Goal: Information Seeking & Learning: Learn about a topic

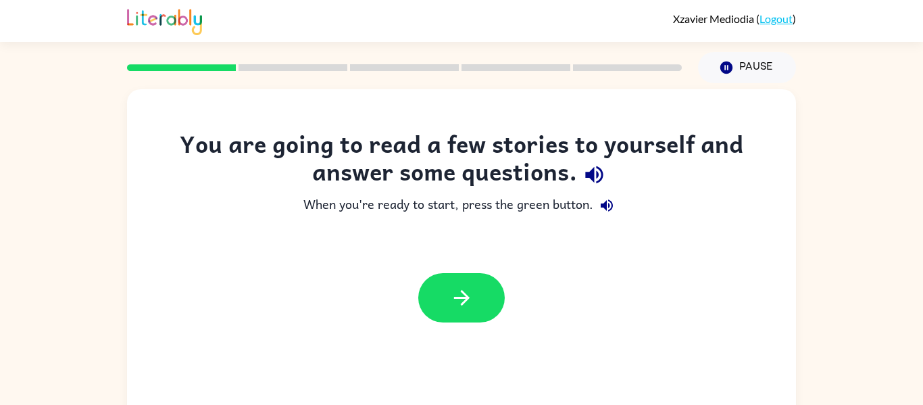
click at [450, 270] on div at bounding box center [461, 297] width 669 height 76
click at [455, 289] on icon "button" at bounding box center [462, 298] width 24 height 24
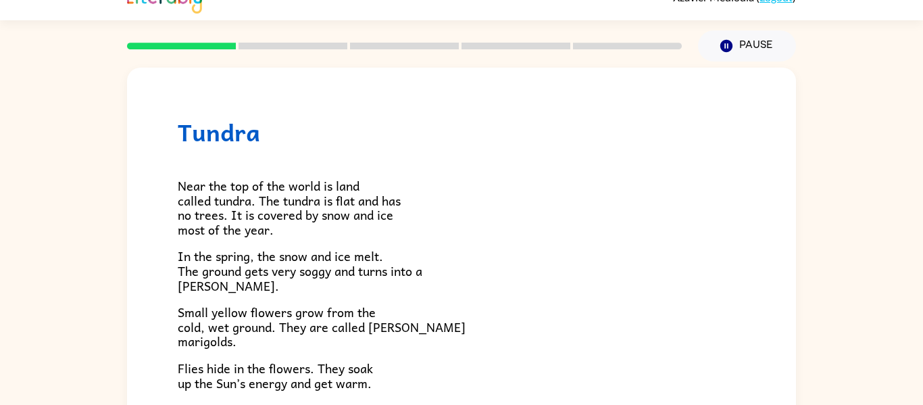
scroll to position [24, 0]
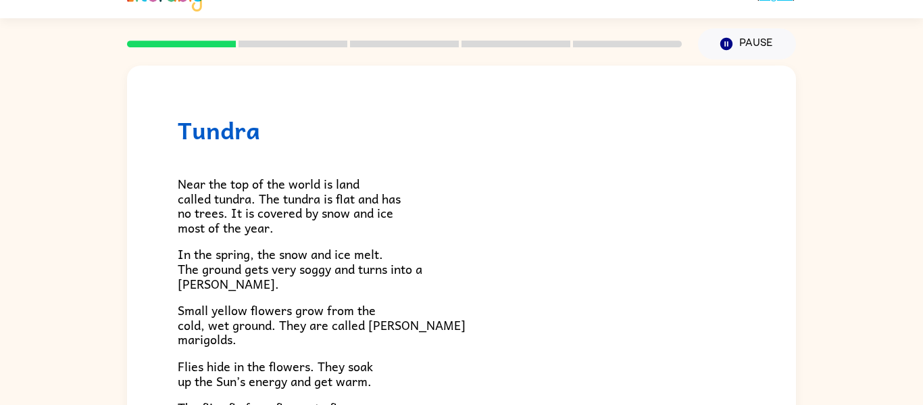
click at [803, 276] on div "Tundra Near the top of the world is land called tundra. The tundra is flat and …" at bounding box center [461, 255] width 923 height 392
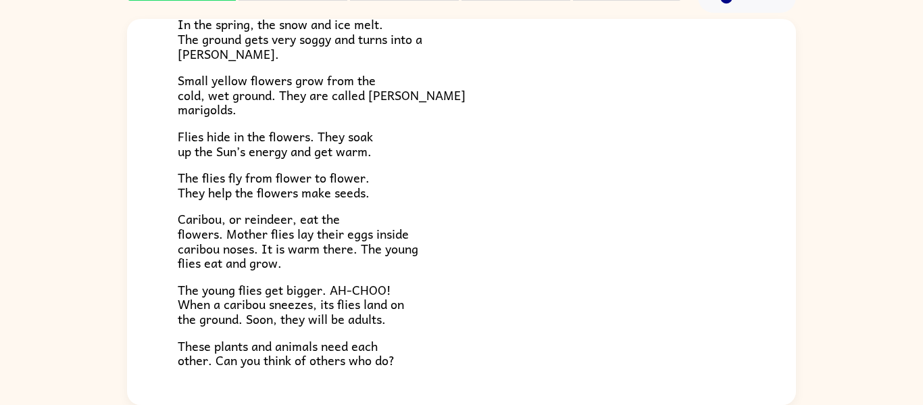
scroll to position [278, 0]
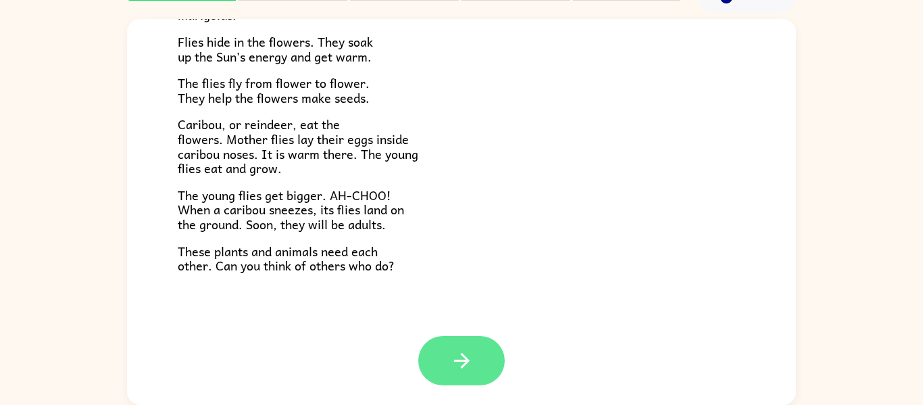
click at [427, 368] on button "button" at bounding box center [461, 360] width 86 height 49
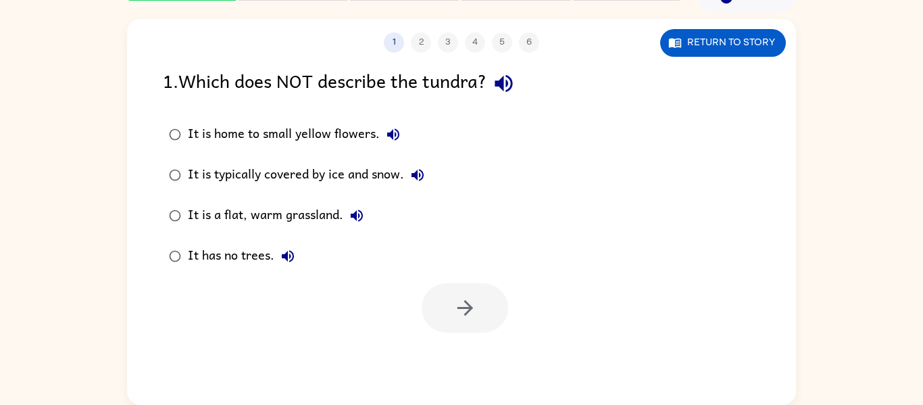
scroll to position [0, 0]
click at [512, 89] on icon "button" at bounding box center [503, 84] width 18 height 18
click at [395, 132] on icon "button" at bounding box center [393, 134] width 16 height 16
click at [467, 292] on button "button" at bounding box center [465, 307] width 86 height 49
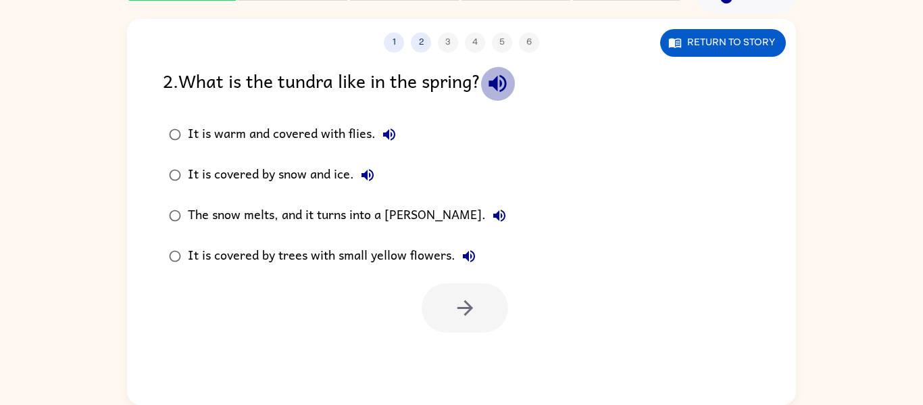
click at [495, 79] on icon "button" at bounding box center [498, 84] width 24 height 24
click at [386, 129] on icon "button" at bounding box center [389, 134] width 16 height 16
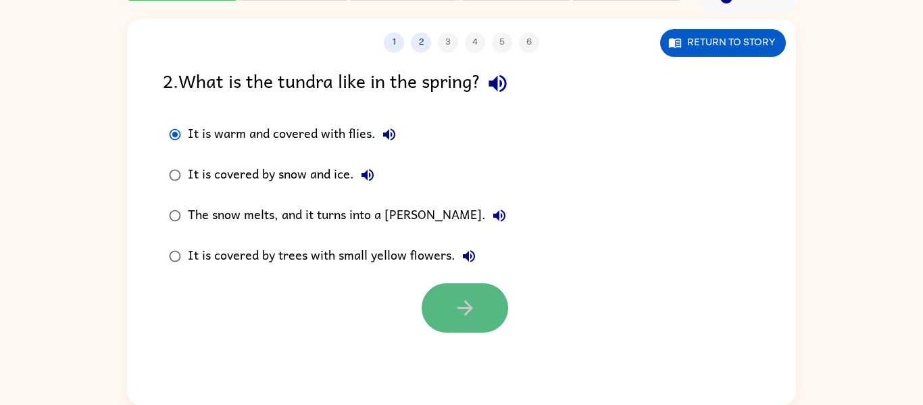
click at [455, 305] on icon "button" at bounding box center [465, 308] width 24 height 24
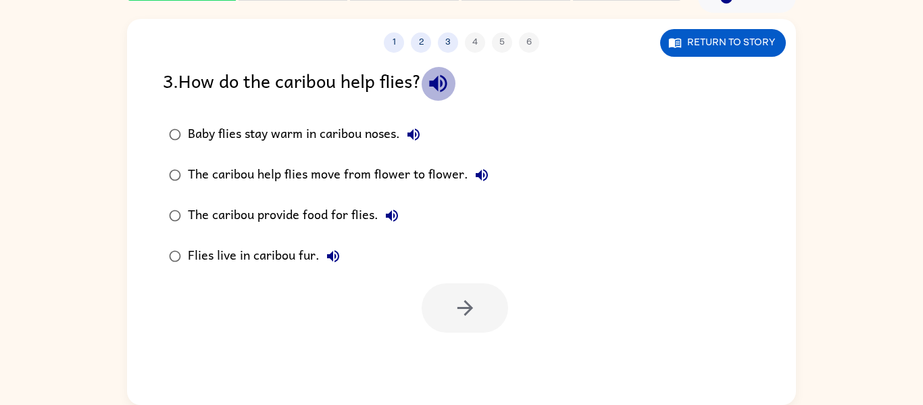
click at [450, 76] on icon "button" at bounding box center [438, 84] width 24 height 24
click at [356, 174] on div "The caribou help flies move from flower to flower." at bounding box center [341, 174] width 307 height 27
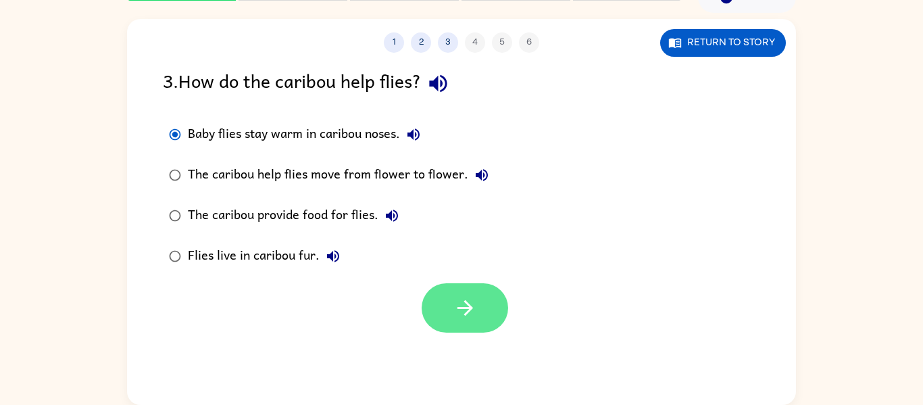
click at [453, 288] on button "button" at bounding box center [465, 307] width 86 height 49
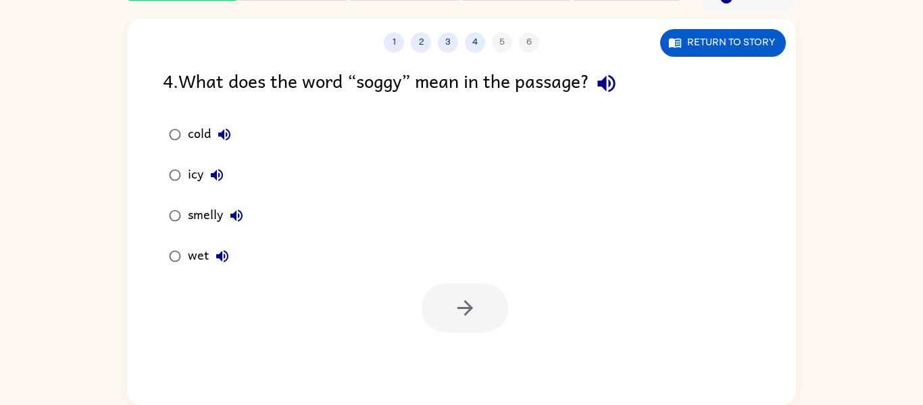
click at [222, 252] on icon "button" at bounding box center [222, 256] width 12 height 12
click at [459, 320] on button "button" at bounding box center [465, 307] width 86 height 49
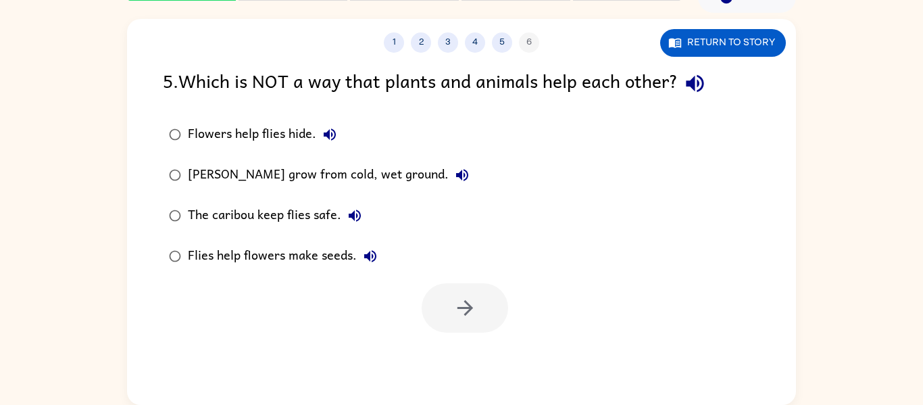
click at [701, 87] on icon "button" at bounding box center [695, 84] width 24 height 24
click at [705, 76] on icon "button" at bounding box center [695, 84] width 24 height 24
click at [189, 104] on div "5 . Which is NOT a way that plants and animals help each other? Flowers help fl…" at bounding box center [461, 199] width 669 height 266
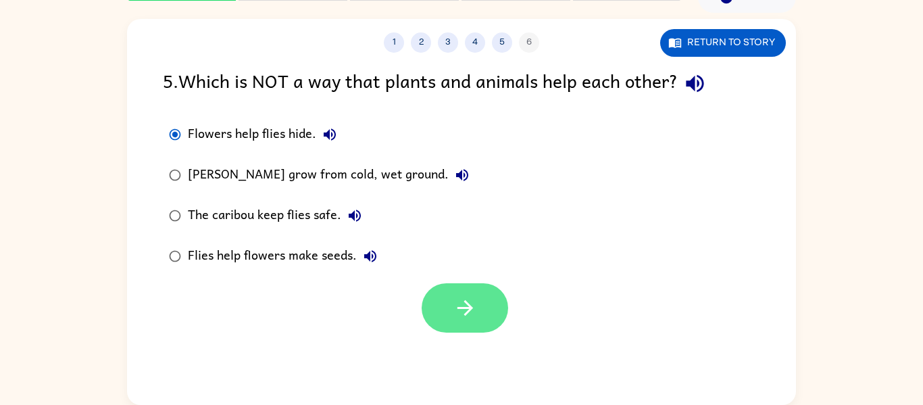
click at [476, 291] on button "button" at bounding box center [465, 307] width 86 height 49
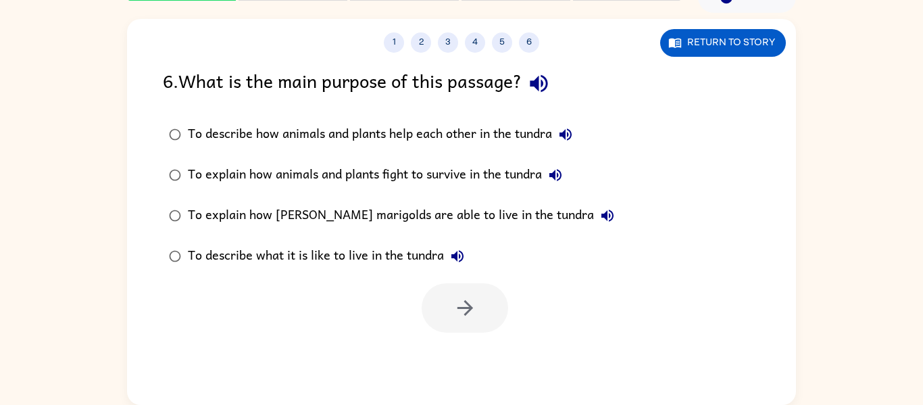
click at [543, 88] on icon "button" at bounding box center [539, 84] width 18 height 18
click at [570, 128] on icon "button" at bounding box center [565, 134] width 16 height 16
click at [465, 313] on icon "button" at bounding box center [465, 308] width 16 height 16
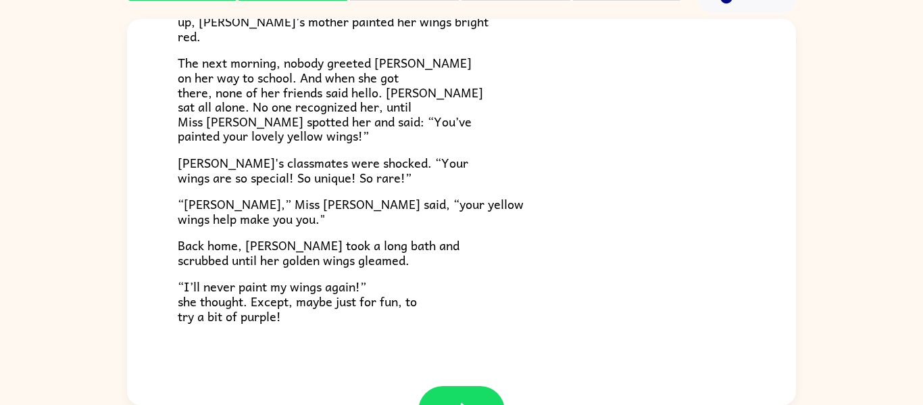
scroll to position [378, 0]
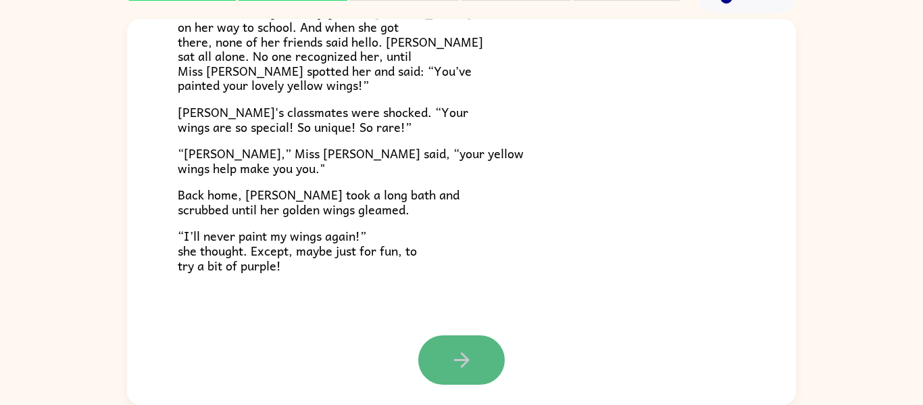
click at [489, 338] on button "button" at bounding box center [461, 359] width 86 height 49
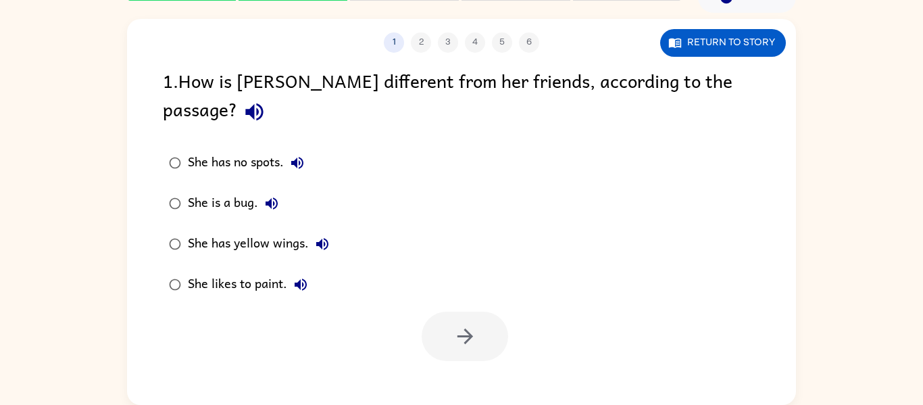
scroll to position [0, 0]
click at [301, 149] on button "She has no spots." at bounding box center [297, 162] width 27 height 27
click at [274, 195] on icon "button" at bounding box center [271, 203] width 16 height 16
click at [323, 236] on icon "button" at bounding box center [322, 244] width 16 height 16
click at [322, 236] on icon "button" at bounding box center [322, 244] width 16 height 16
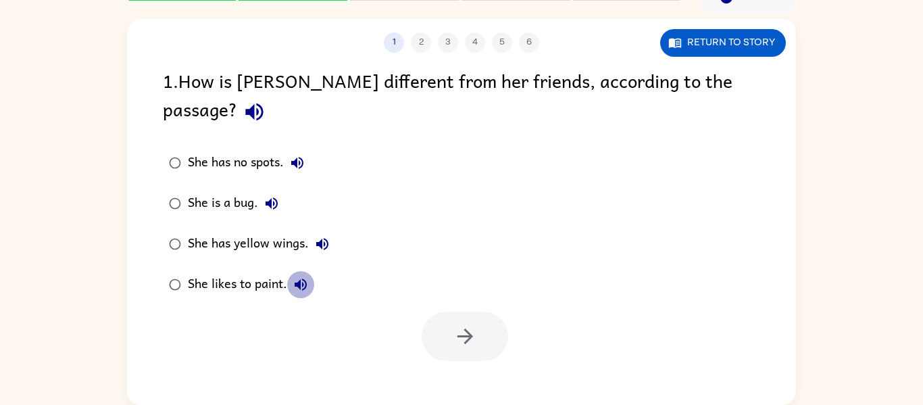
click at [297, 276] on icon "button" at bounding box center [301, 284] width 16 height 16
click at [236, 230] on div "She has yellow wings." at bounding box center [262, 243] width 148 height 27
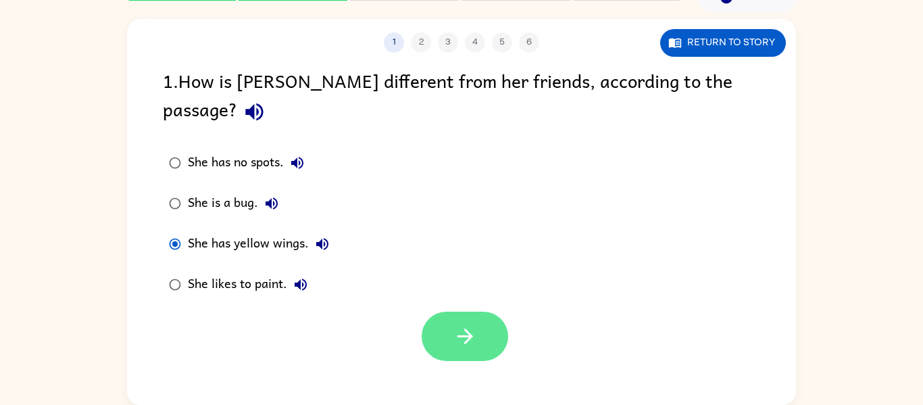
click at [470, 324] on icon "button" at bounding box center [465, 336] width 24 height 24
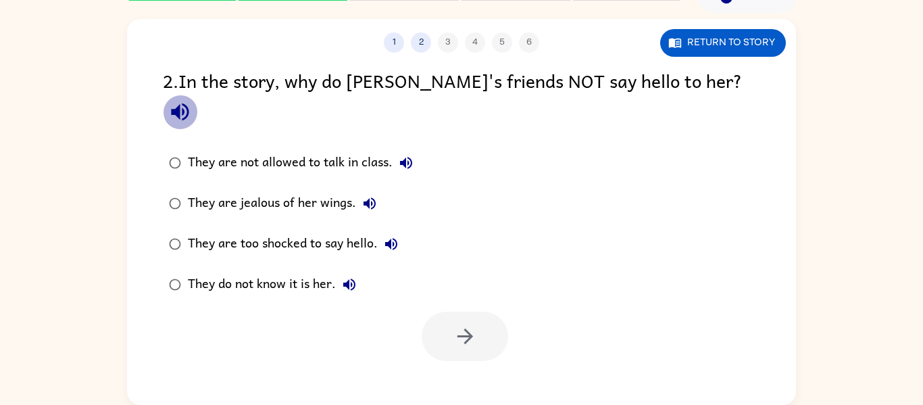
click at [192, 100] on icon "button" at bounding box center [180, 112] width 24 height 24
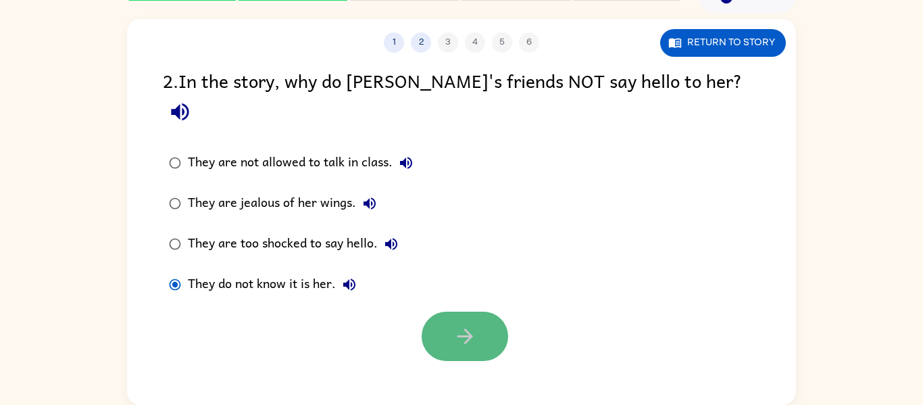
click at [432, 311] on button "button" at bounding box center [465, 335] width 86 height 49
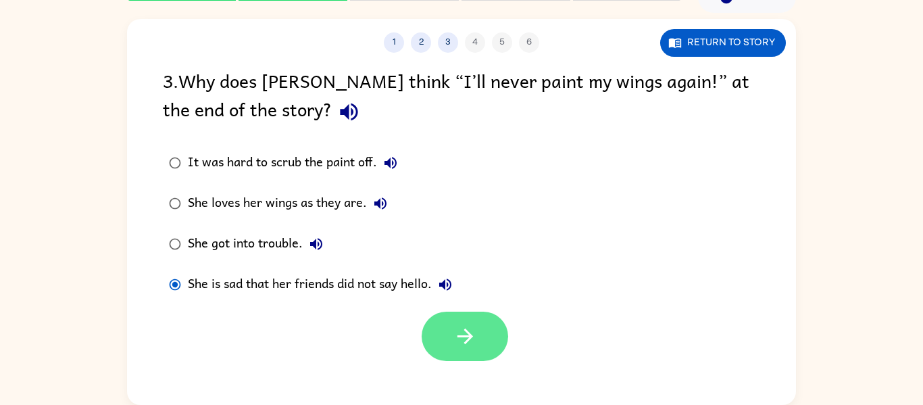
click at [473, 337] on icon "button" at bounding box center [465, 336] width 24 height 24
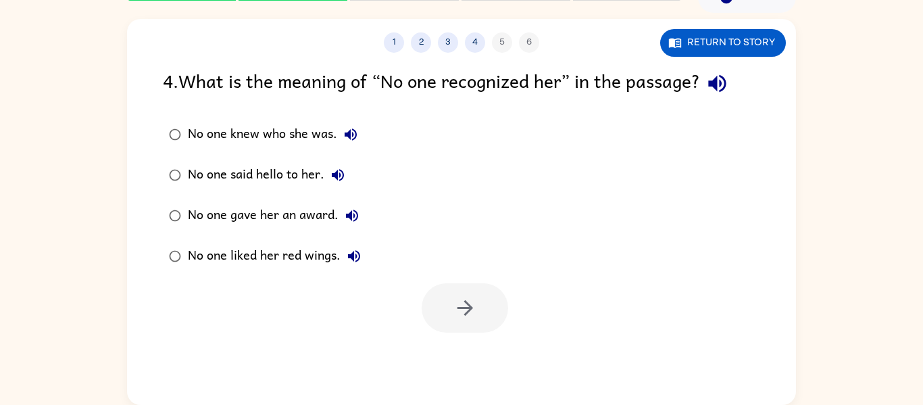
click at [349, 132] on icon "button" at bounding box center [351, 134] width 12 height 12
click at [348, 132] on icon "button" at bounding box center [351, 134] width 12 height 12
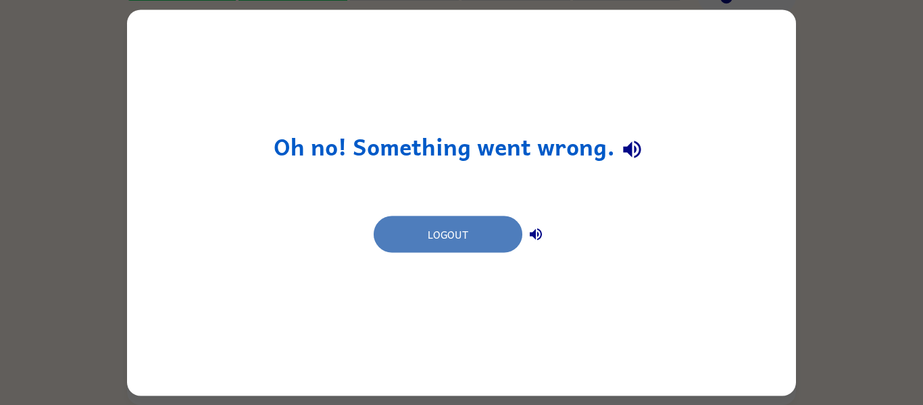
click at [442, 231] on button "Logout" at bounding box center [448, 233] width 149 height 36
click at [446, 238] on button "Logout" at bounding box center [448, 233] width 149 height 36
click at [440, 235] on button "Logout" at bounding box center [448, 233] width 149 height 36
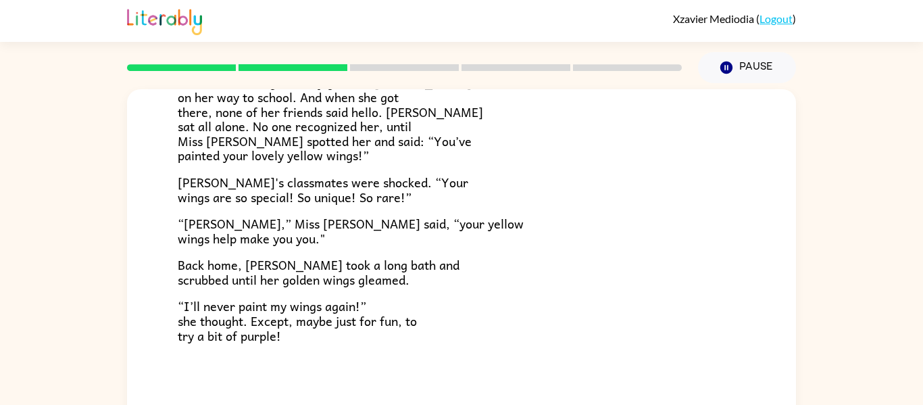
scroll to position [70, 0]
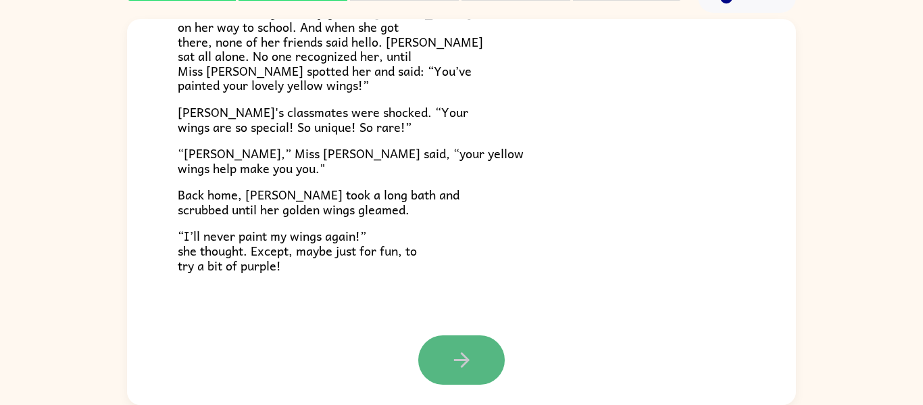
click at [439, 354] on button "button" at bounding box center [461, 359] width 86 height 49
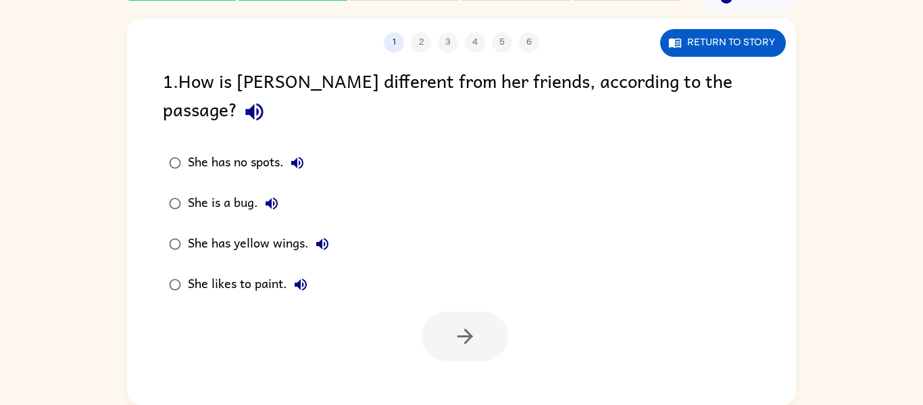
scroll to position [0, 0]
click at [449, 318] on button "button" at bounding box center [465, 335] width 86 height 49
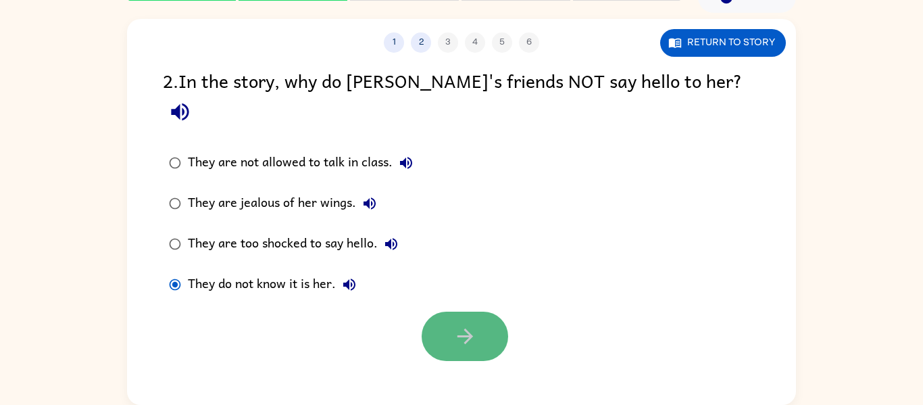
click at [457, 311] on button "button" at bounding box center [465, 335] width 86 height 49
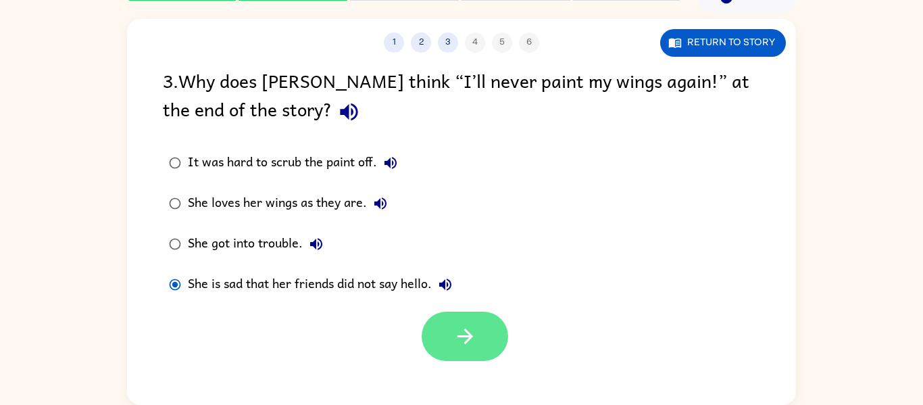
click at [479, 330] on button "button" at bounding box center [465, 335] width 86 height 49
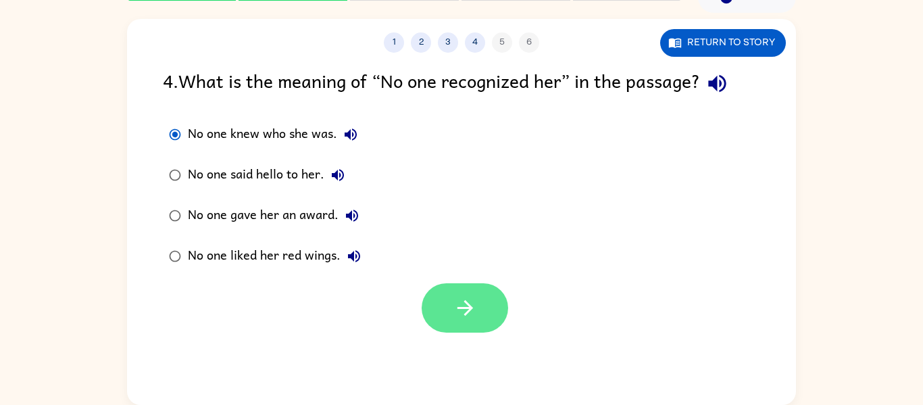
click at [478, 285] on button "button" at bounding box center [465, 307] width 86 height 49
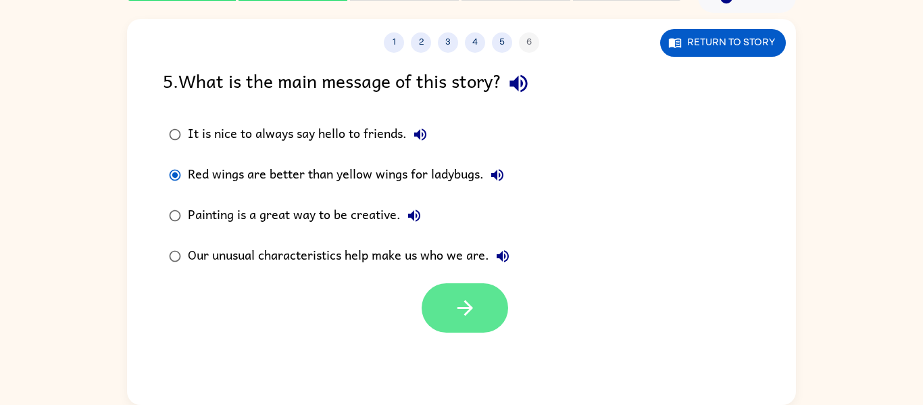
click at [505, 302] on button "button" at bounding box center [465, 307] width 86 height 49
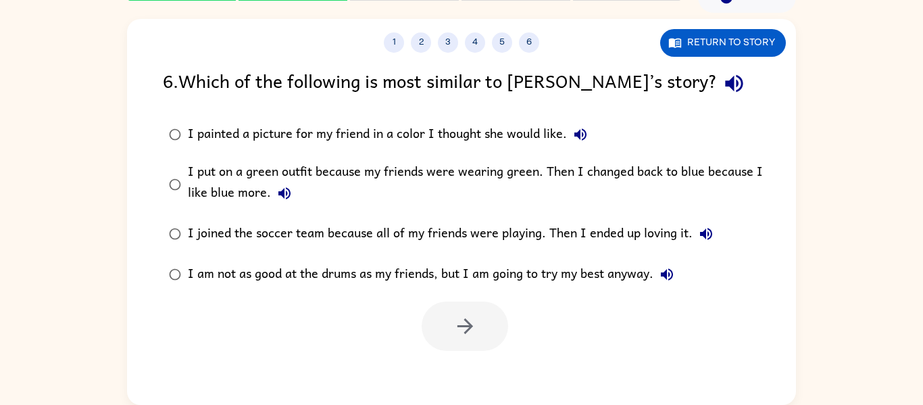
click at [281, 186] on icon "button" at bounding box center [284, 193] width 16 height 16
